Goal: Complete application form

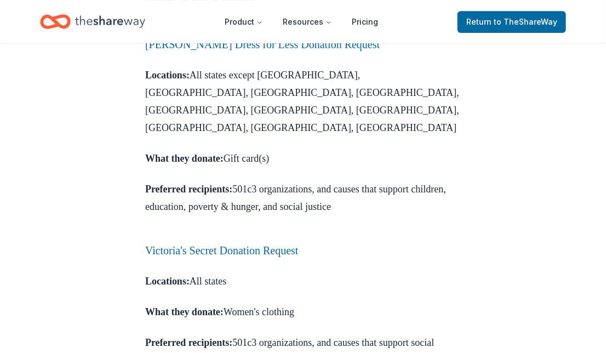
scroll to position [1316, 0]
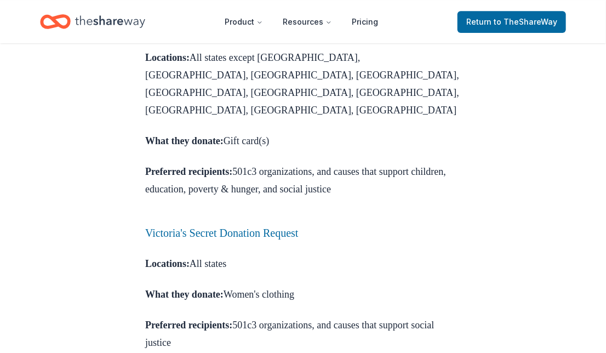
click at [194, 33] on link "[PERSON_NAME] Dress for Less Donation Request" at bounding box center [262, 27] width 235 height 12
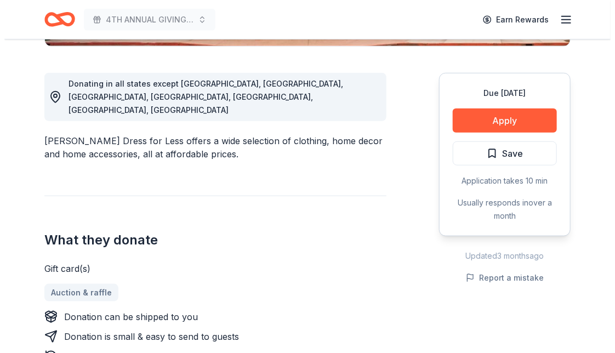
scroll to position [219, 0]
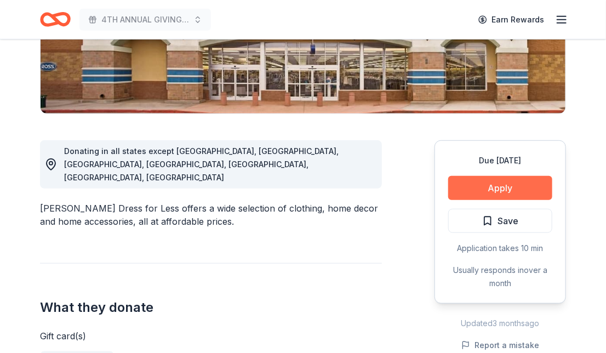
click at [485, 191] on button "Apply" at bounding box center [501, 188] width 104 height 24
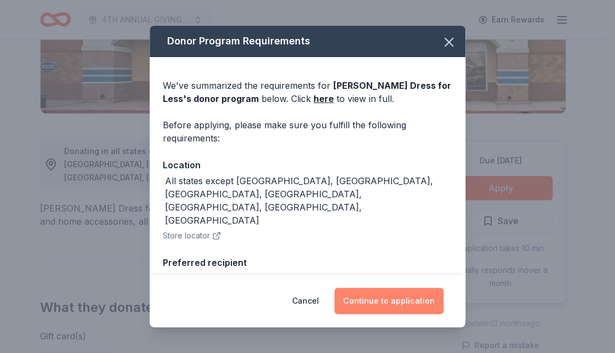
click at [381, 298] on button "Continue to application" at bounding box center [388, 301] width 109 height 26
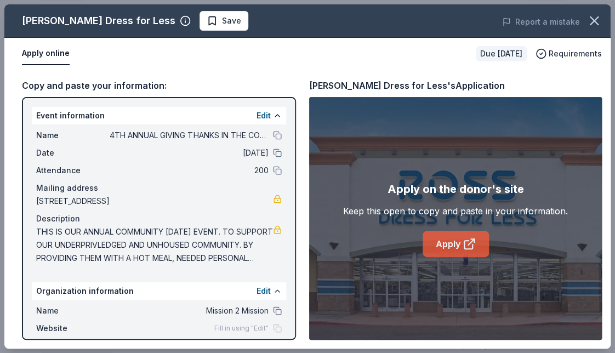
click at [452, 243] on link "Apply" at bounding box center [456, 244] width 66 height 26
drag, startPoint x: 164, startPoint y: 61, endPoint x: 184, endPoint y: 42, distance: 28.3
click at [166, 61] on div "Apply online" at bounding box center [244, 53] width 445 height 23
